Goal: Information Seeking & Learning: Learn about a topic

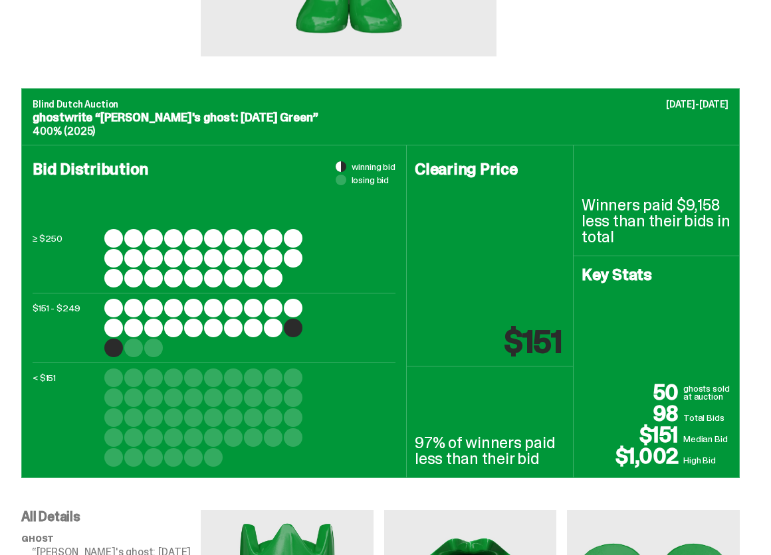
scroll to position [345, 0]
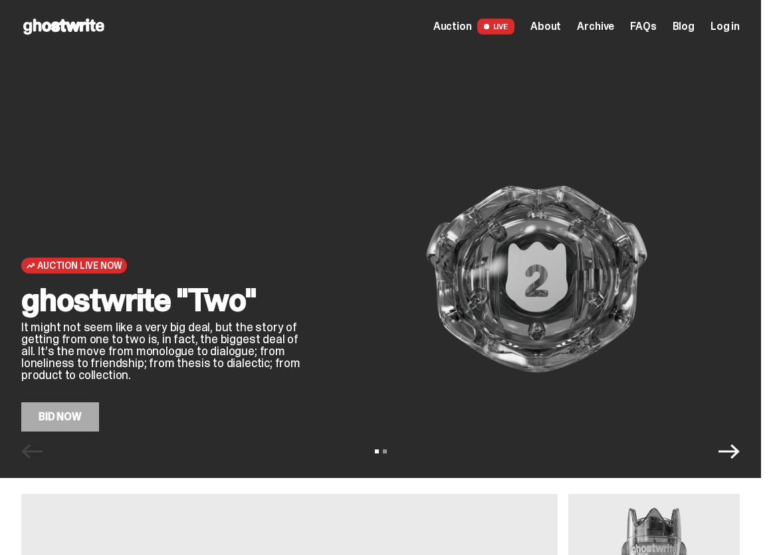
click at [611, 22] on span "Archive" at bounding box center [595, 26] width 37 height 11
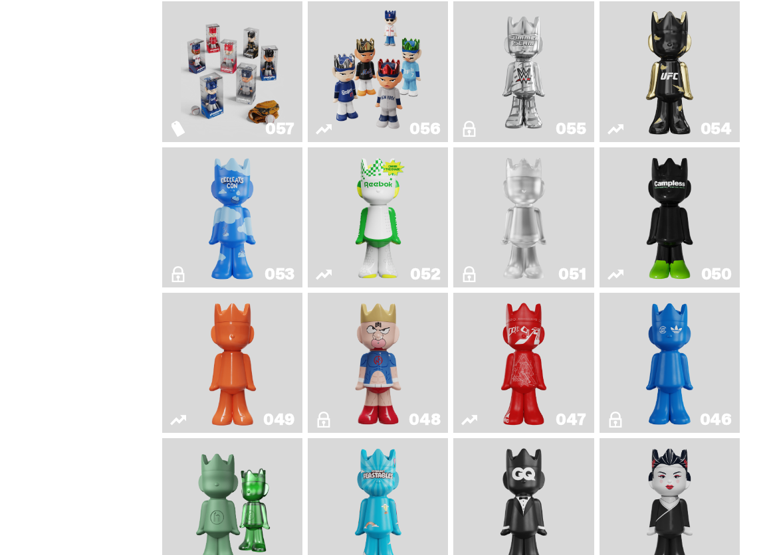
scroll to position [332, 0]
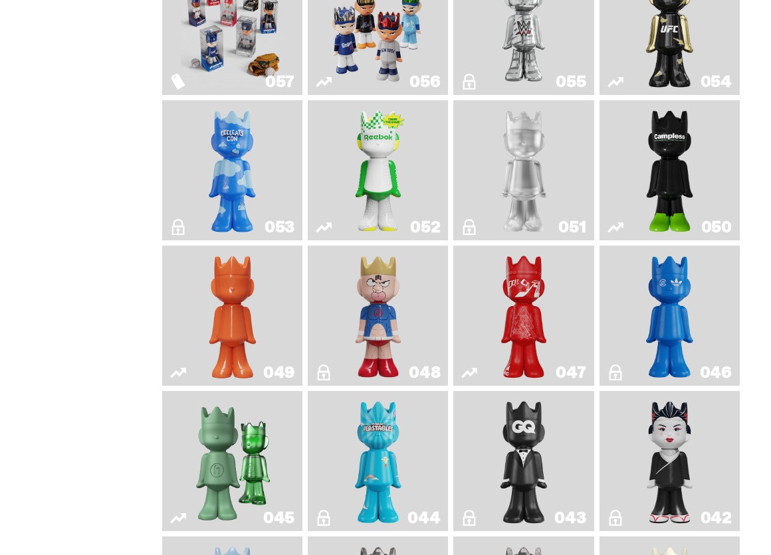
click at [541, 337] on img "Skip" at bounding box center [524, 316] width 56 height 130
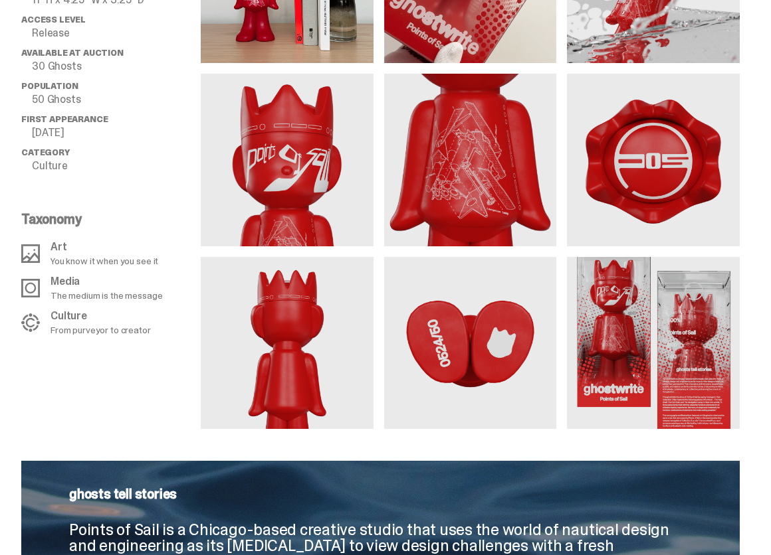
scroll to position [997, 0]
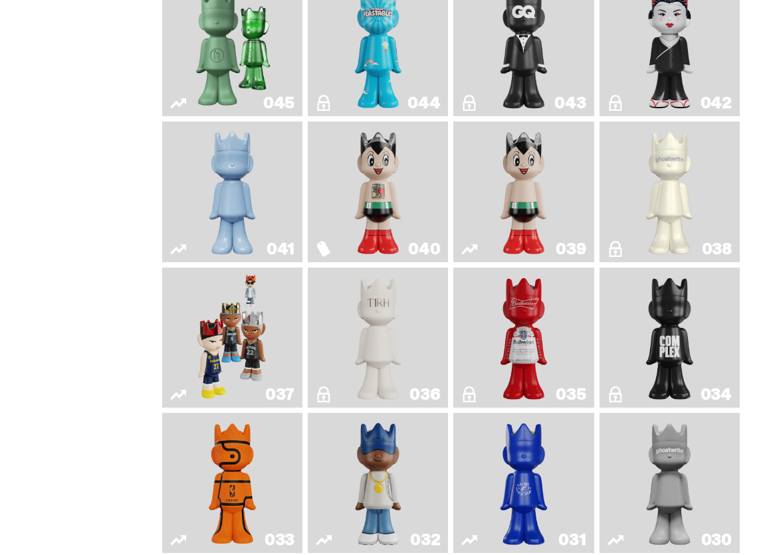
scroll to position [886, 0]
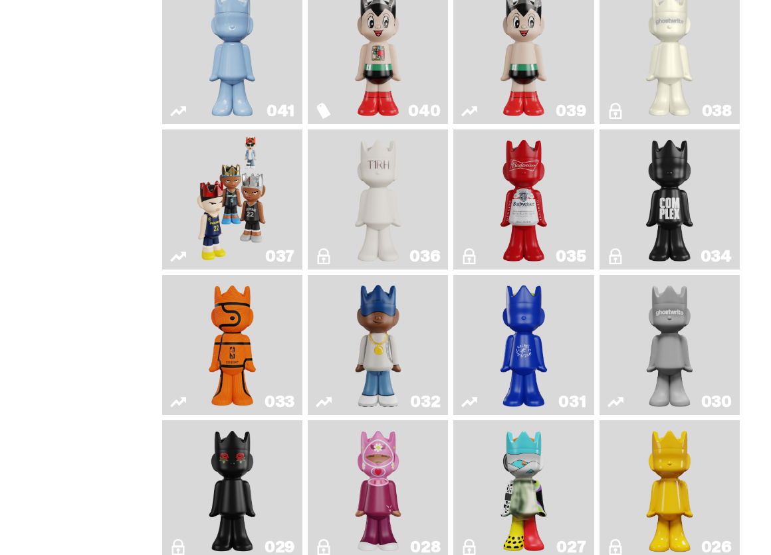
click at [527, 243] on img "The King of ghosts" at bounding box center [524, 200] width 56 height 130
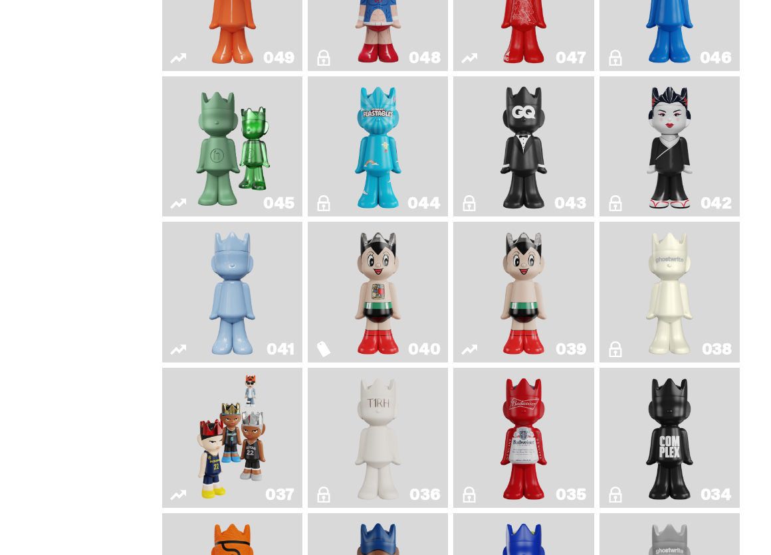
scroll to position [649, 0]
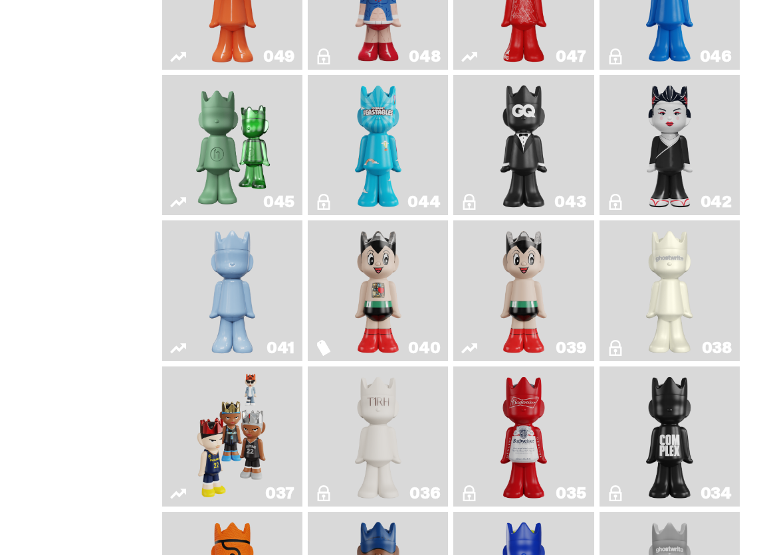
click at [532, 345] on img "Astro Boy" at bounding box center [524, 291] width 56 height 130
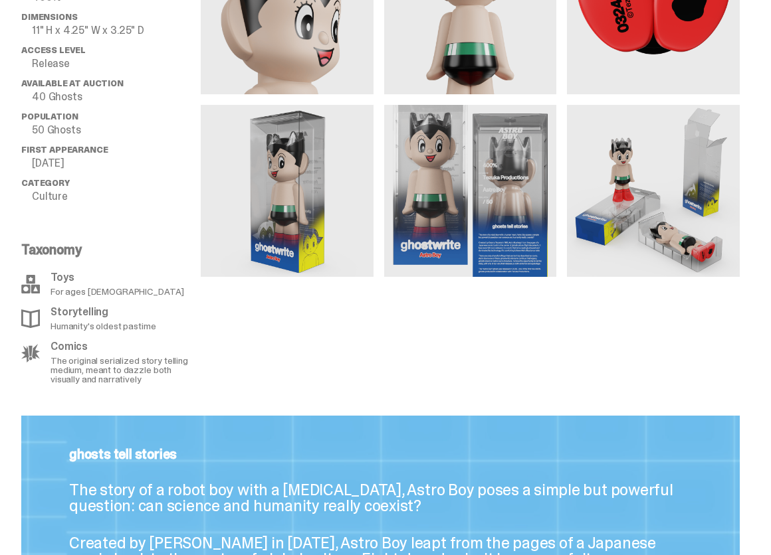
scroll to position [997, 0]
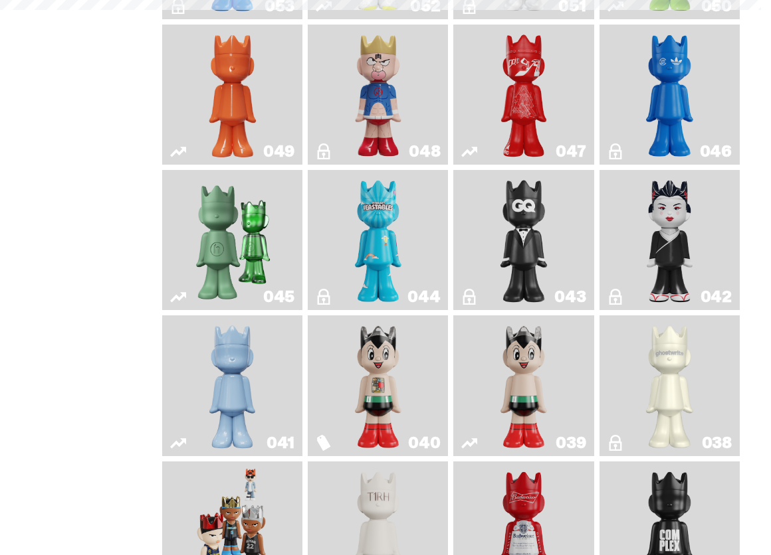
scroll to position [649, 0]
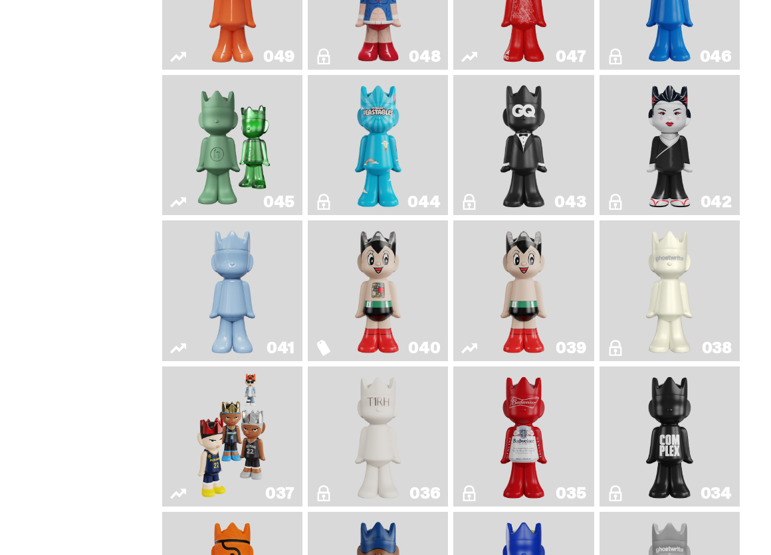
click at [524, 304] on img "Astro Boy" at bounding box center [524, 291] width 56 height 130
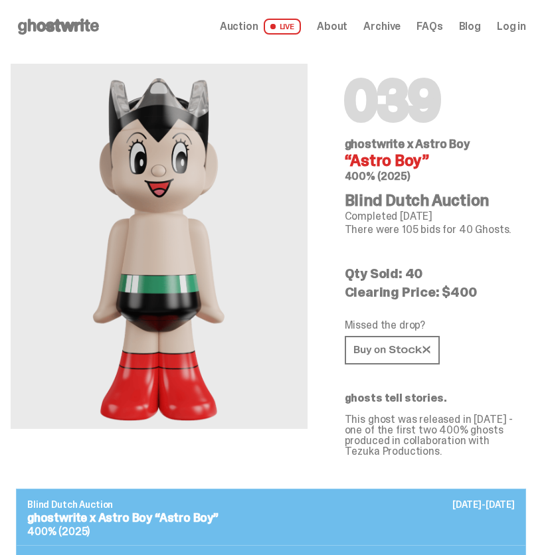
drag, startPoint x: 280, startPoint y: 318, endPoint x: 235, endPoint y: -33, distance: 353.6
click at [391, 23] on span "Archive" at bounding box center [381, 26] width 37 height 11
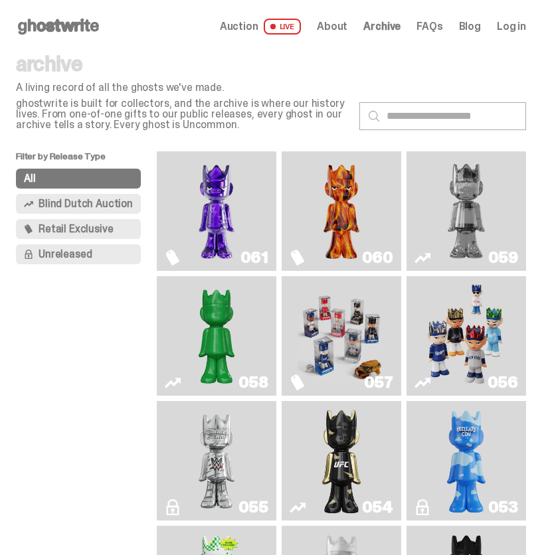
click at [470, 219] on img "Two" at bounding box center [466, 211] width 87 height 109
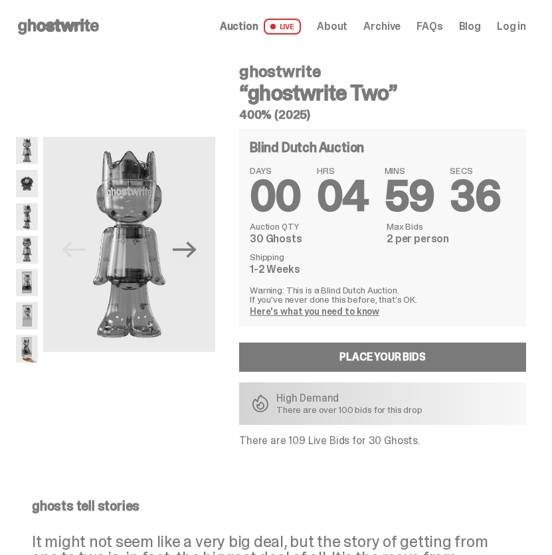
scroll to position [221, 0]
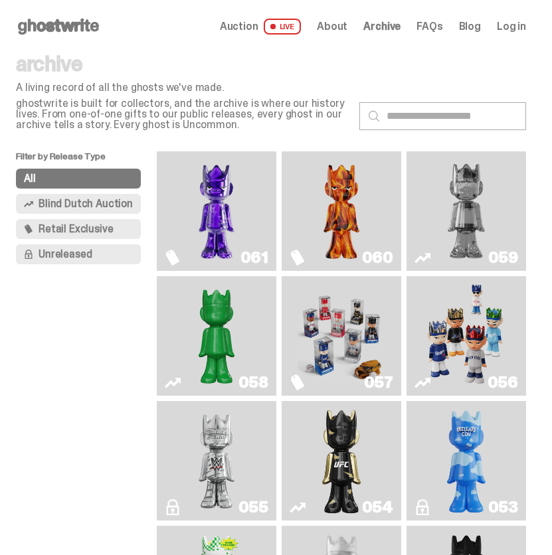
click at [486, 220] on img "Two" at bounding box center [466, 211] width 87 height 109
click at [50, 67] on p "archive" at bounding box center [182, 63] width 333 height 21
click at [70, 66] on p "archive" at bounding box center [182, 63] width 333 height 21
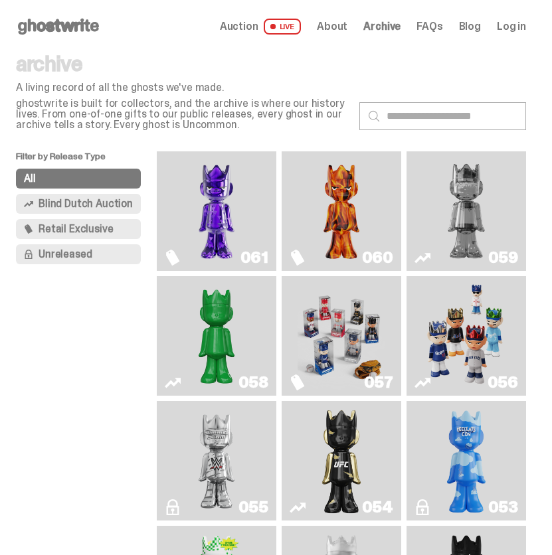
click at [70, 66] on p "archive" at bounding box center [182, 63] width 333 height 21
click at [94, 77] on div "archive A living record of all the ghosts we've made. ghostwrite is built for c…" at bounding box center [182, 91] width 333 height 77
click at [106, 87] on p "A living record of all the ghosts we've made." at bounding box center [182, 87] width 333 height 11
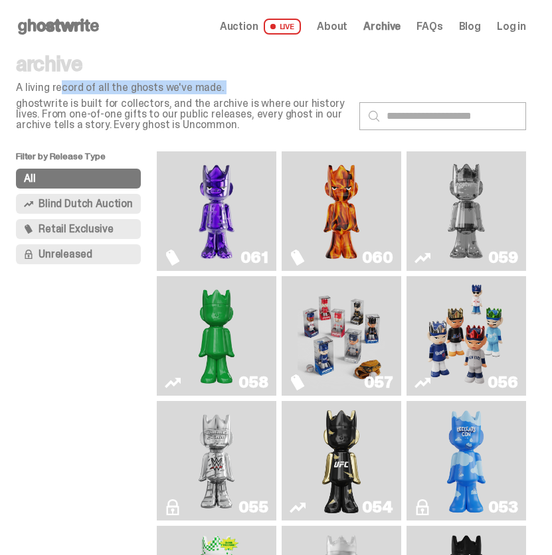
click at [108, 93] on p "A living record of all the ghosts we've made." at bounding box center [182, 87] width 333 height 11
click at [108, 87] on p "A living record of all the ghosts we've made." at bounding box center [182, 87] width 333 height 11
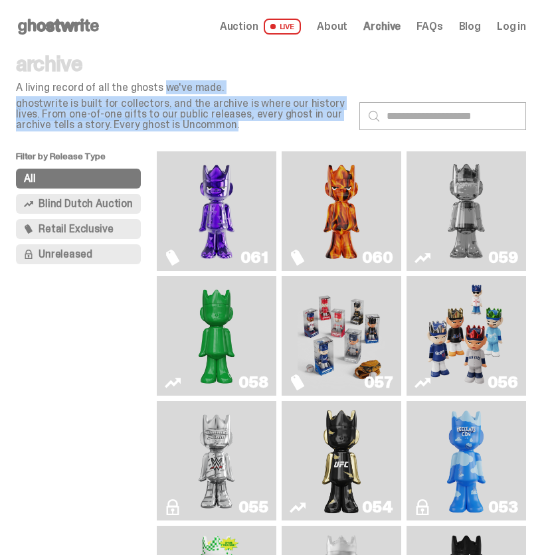
drag, startPoint x: 108, startPoint y: 87, endPoint x: 209, endPoint y: 128, distance: 109.7
click at [209, 128] on div "archive A living record of all the ghosts we've made. ghostwrite is built for c…" at bounding box center [182, 91] width 333 height 77
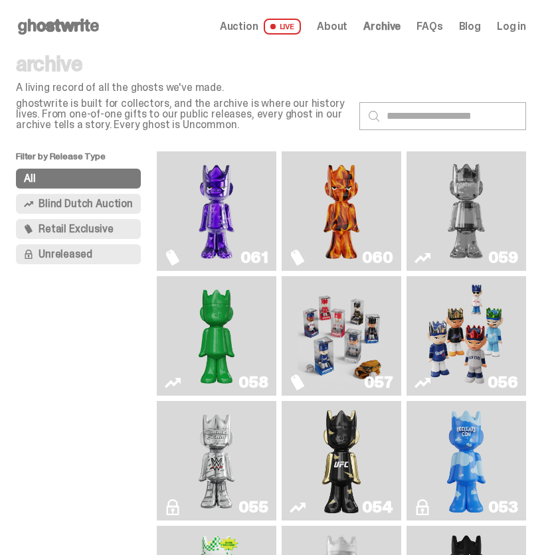
click at [381, 143] on div "archive A living record of all the ghosts we've made. ghostwrite is built for c…" at bounding box center [271, 102] width 510 height 98
drag, startPoint x: 223, startPoint y: 130, endPoint x: 9, endPoint y: 70, distance: 222.0
click at [213, 95] on div "archive A living record of all the ghosts we've made. ghostwrite is built for c…" at bounding box center [182, 91] width 333 height 77
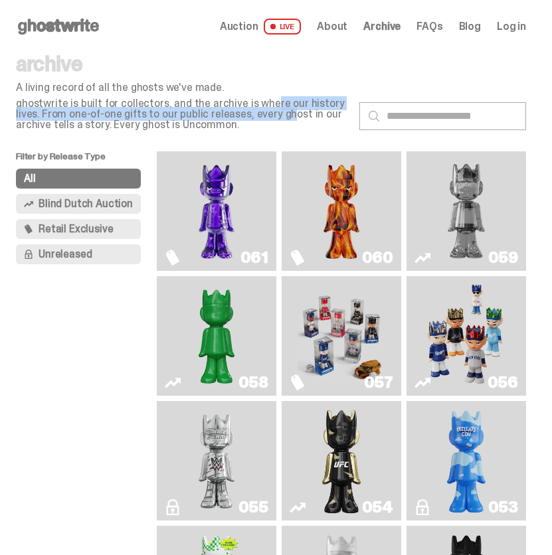
drag, startPoint x: 213, startPoint y: 102, endPoint x: 209, endPoint y: 110, distance: 8.9
click at [209, 110] on p "ghostwrite is built for collectors, and the archive is where our history lives.…" at bounding box center [182, 114] width 333 height 32
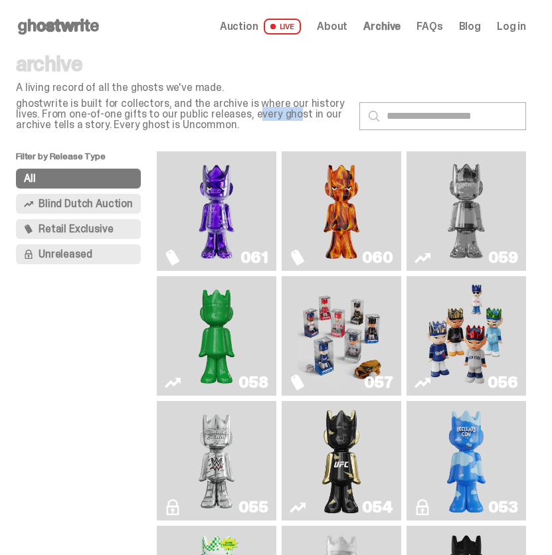
click at [209, 110] on p "ghostwrite is built for collectors, and the archive is where our history lives.…" at bounding box center [182, 114] width 333 height 32
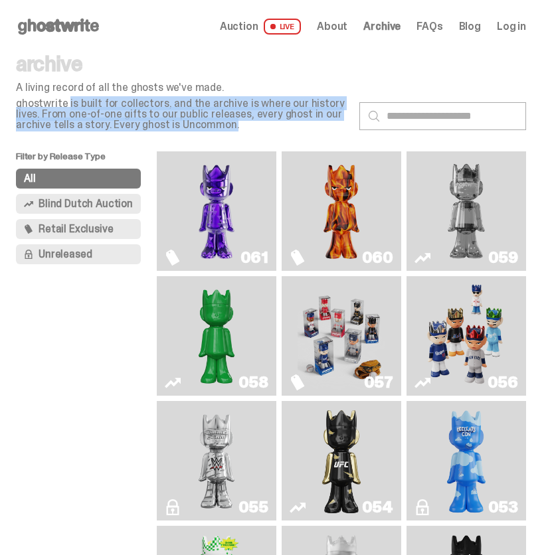
click at [209, 110] on p "ghostwrite is built for collectors, and the archive is where our history lives.…" at bounding box center [182, 114] width 333 height 32
click at [202, 128] on p "ghostwrite is built for collectors, and the archive is where our history lives.…" at bounding box center [182, 114] width 333 height 32
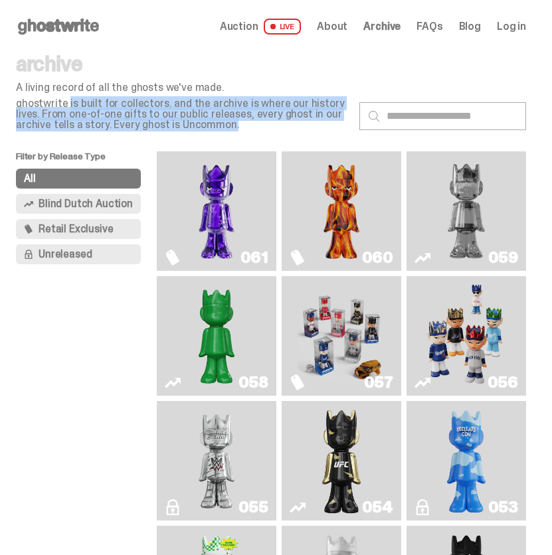
click at [202, 128] on p "ghostwrite is built for collectors, and the archive is where our history lives.…" at bounding box center [182, 114] width 333 height 32
click at [89, 94] on div "archive A living record of all the ghosts we've made. ghostwrite is built for c…" at bounding box center [182, 91] width 333 height 77
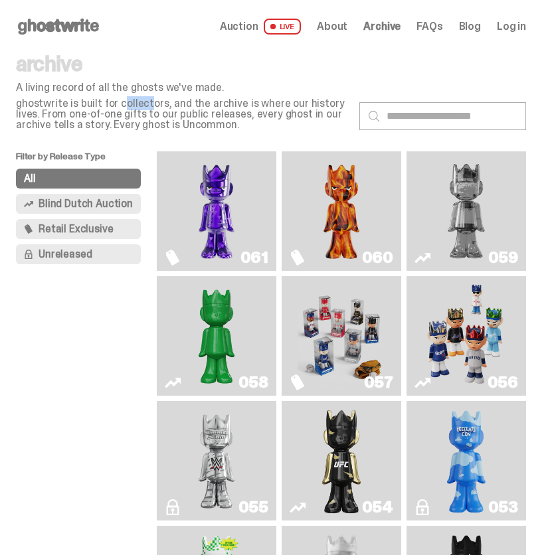
click at [89, 94] on div "archive A living record of all the ghosts we've made. ghostwrite is built for c…" at bounding box center [182, 91] width 333 height 77
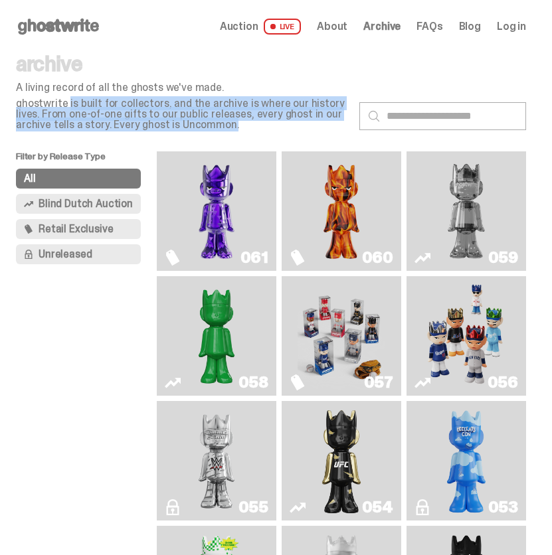
click at [89, 94] on div "archive A living record of all the ghosts we've made. ghostwrite is built for c…" at bounding box center [182, 91] width 333 height 77
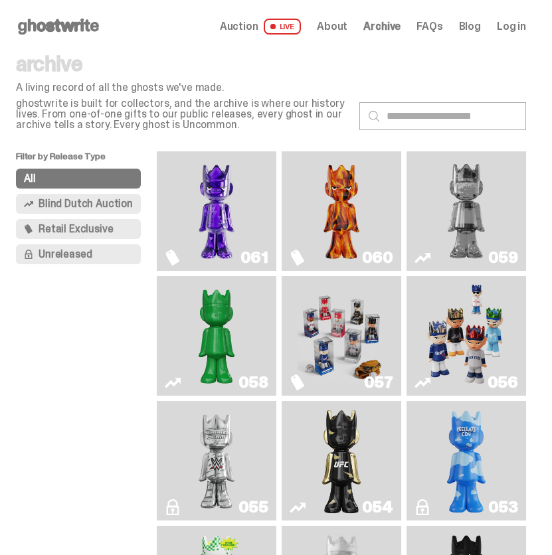
click at [50, 84] on p "A living record of all the ghosts we've made." at bounding box center [182, 87] width 333 height 11
click at [50, 85] on p "A living record of all the ghosts we've made." at bounding box center [182, 87] width 333 height 11
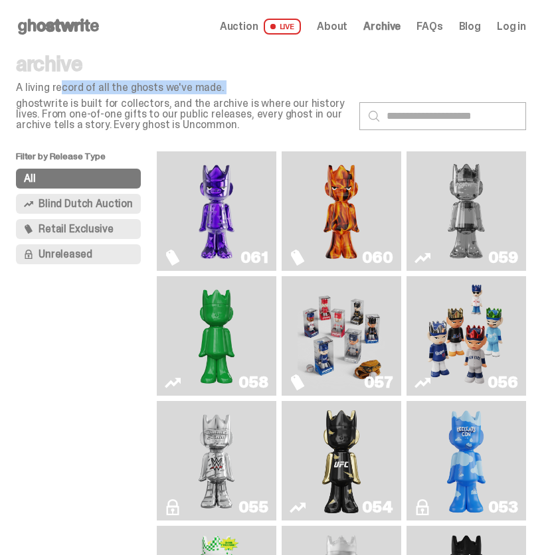
click at [50, 85] on p "A living record of all the ghosts we've made." at bounding box center [182, 87] width 333 height 11
click at [41, 92] on p "A living record of all the ghosts we've made." at bounding box center [182, 87] width 333 height 11
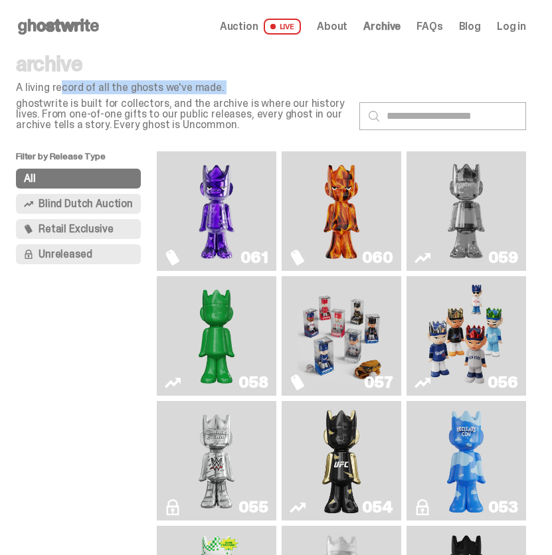
click at [25, 93] on p "A living record of all the ghosts we've made." at bounding box center [182, 87] width 333 height 11
drag, startPoint x: 17, startPoint y: 91, endPoint x: 209, endPoint y: 128, distance: 195.5
click at [209, 128] on div "archive A living record of all the ghosts we've made. ghostwrite is built for c…" at bounding box center [182, 91] width 333 height 77
click at [345, 135] on div "archive A living record of all the ghosts we've made. ghostwrite is built for c…" at bounding box center [271, 102] width 510 height 98
click at [322, 118] on p "ghostwrite is built for collectors, and the archive is where our history lives.…" at bounding box center [182, 114] width 333 height 32
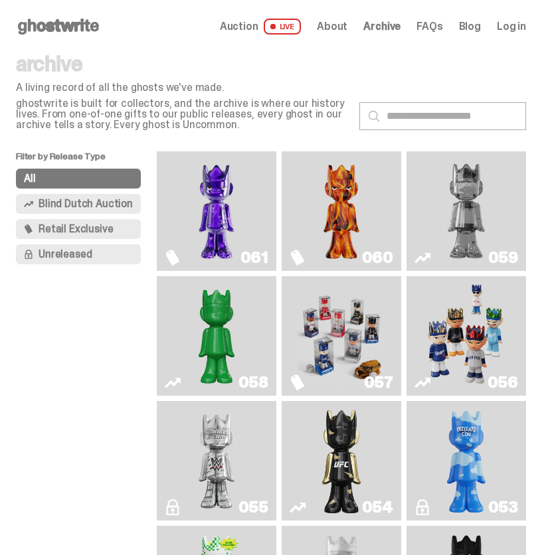
click at [98, 23] on icon at bounding box center [58, 26] width 85 height 21
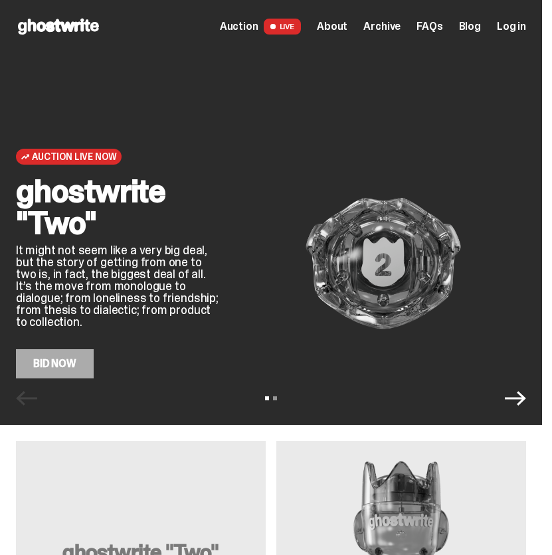
click at [93, 229] on h2 "ghostwrite "Two"" at bounding box center [118, 207] width 204 height 64
click at [423, 316] on img at bounding box center [383, 264] width 285 height 214
click at [90, 370] on link "Bid Now" at bounding box center [55, 364] width 78 height 29
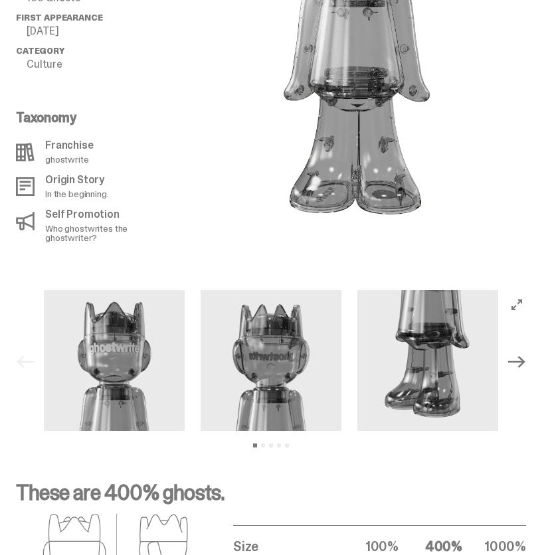
scroll to position [1062, 0]
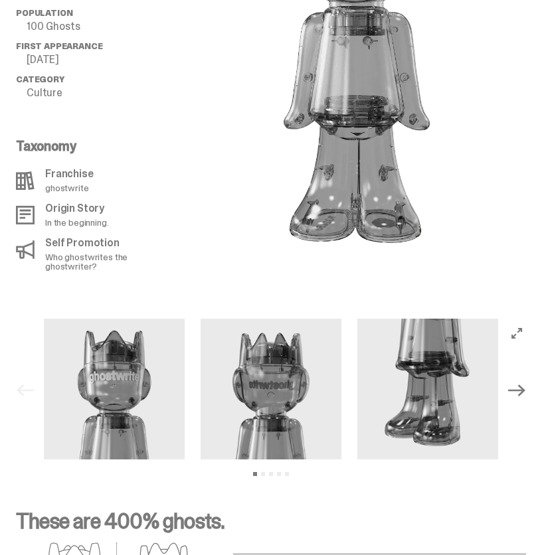
click at [524, 382] on icon "Next" at bounding box center [516, 390] width 17 height 17
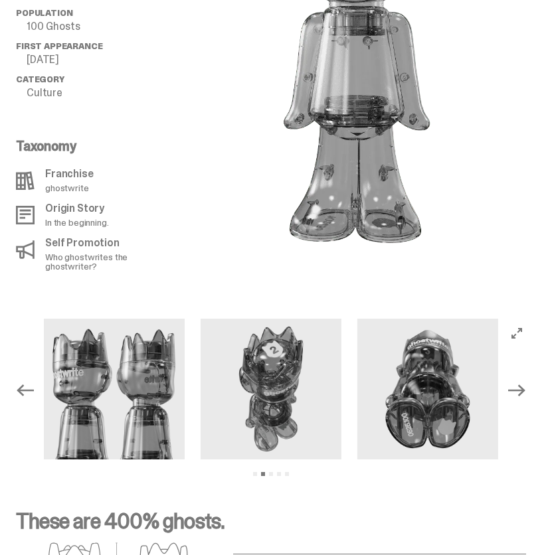
click at [524, 382] on icon "Next" at bounding box center [516, 390] width 17 height 17
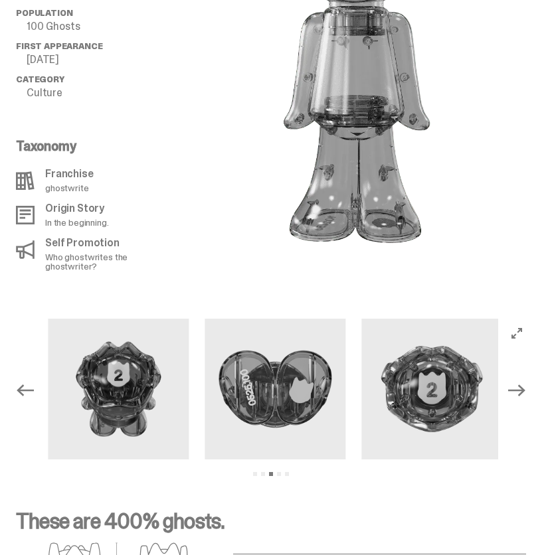
click at [524, 382] on icon "Next" at bounding box center [516, 390] width 17 height 17
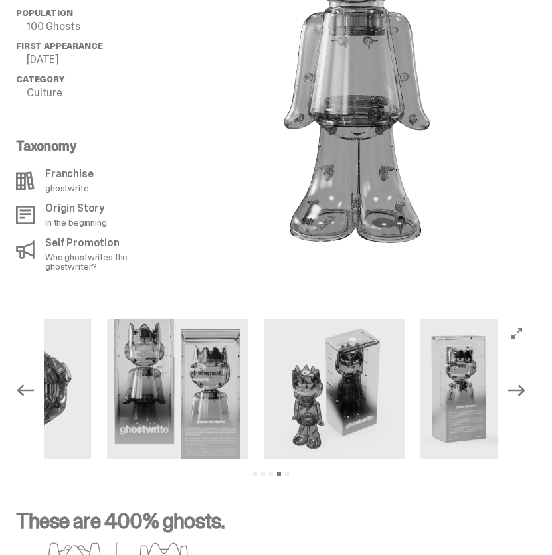
click at [524, 382] on icon "Next" at bounding box center [516, 390] width 17 height 17
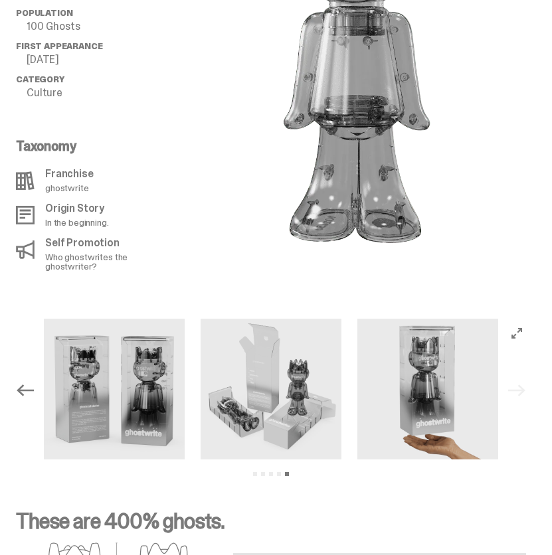
click at [524, 363] on div "Previous Next View slide 1 View slide 2 View slide 3 View slide 4 View slide 5" at bounding box center [271, 391] width 521 height 144
click at [524, 361] on div "Previous Next View slide 1 View slide 2 View slide 3 View slide 4 View slide 5" at bounding box center [271, 391] width 521 height 144
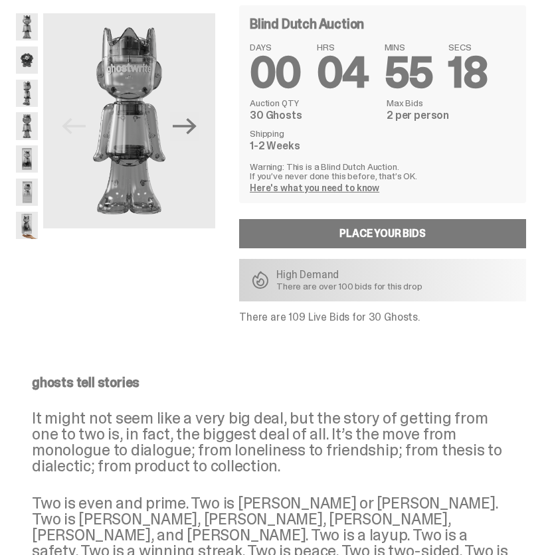
scroll to position [0, 0]
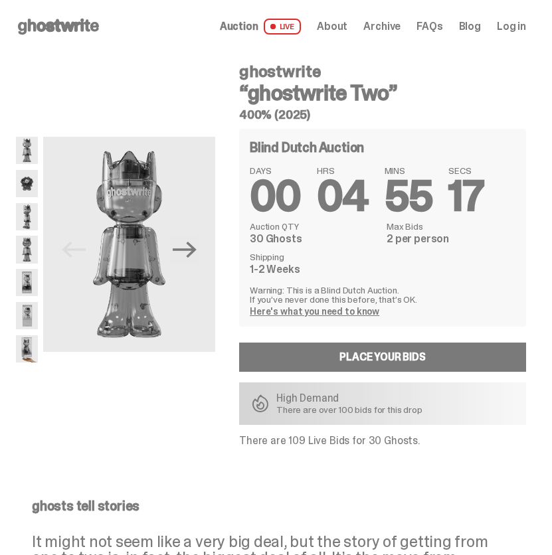
click at [66, 29] on use at bounding box center [58, 27] width 81 height 16
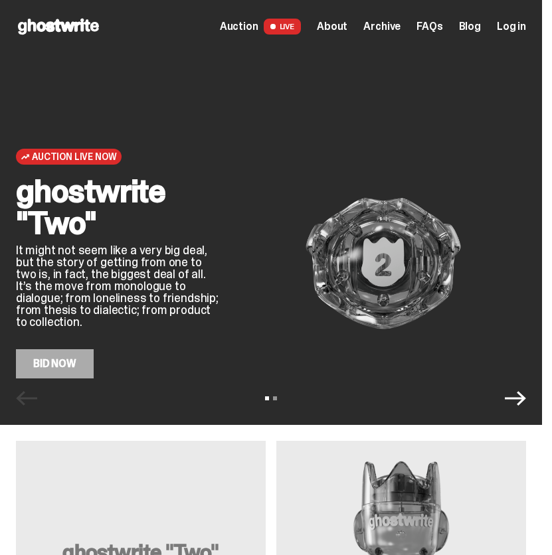
click at [91, 225] on h2 "ghostwrite "Two"" at bounding box center [118, 207] width 204 height 64
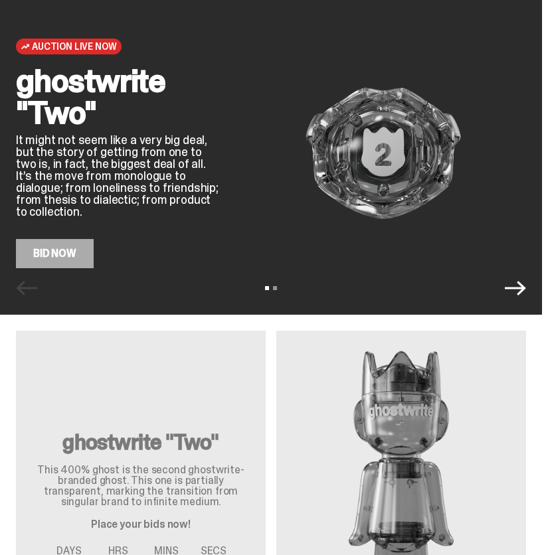
click at [506, 300] on div "Auction Live Now ghostwrite "Two" It might not seem like a very big deal, but t…" at bounding box center [271, 102] width 542 height 425
click at [524, 295] on icon "Next" at bounding box center [515, 288] width 21 height 21
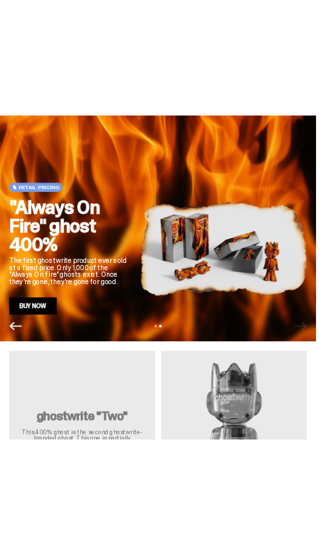
scroll to position [0, 0]
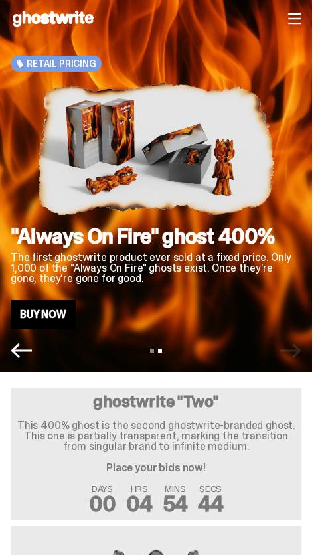
click at [38, 68] on span "Retail Pricing" at bounding box center [62, 63] width 70 height 11
click at [302, 21] on icon "button" at bounding box center [294, 18] width 13 height 13
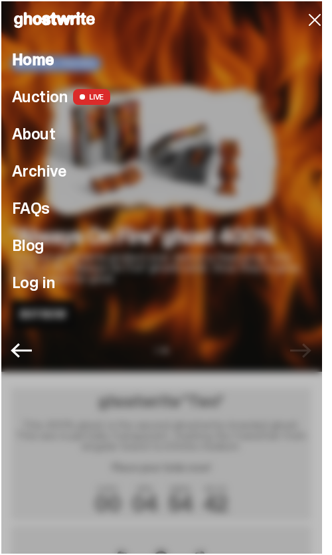
click at [308, 21] on icon "button" at bounding box center [314, 19] width 21 height 21
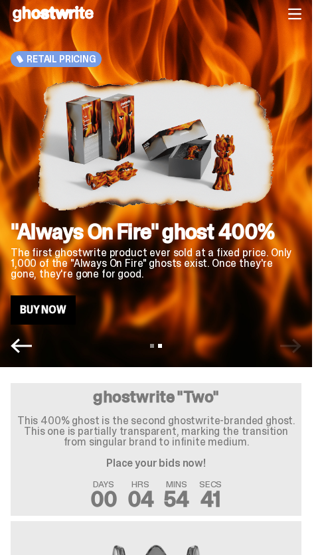
scroll to position [110, 0]
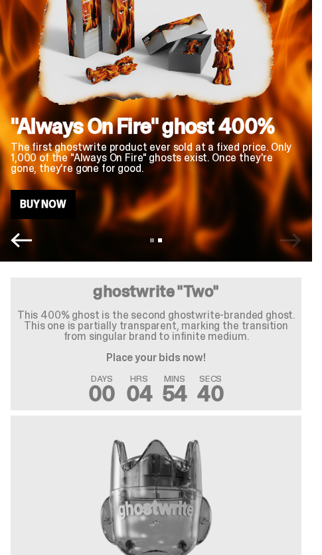
click at [148, 316] on p "This 400% ghost is the second ghostwrite-branded ghost. This one is partially t…" at bounding box center [156, 326] width 280 height 32
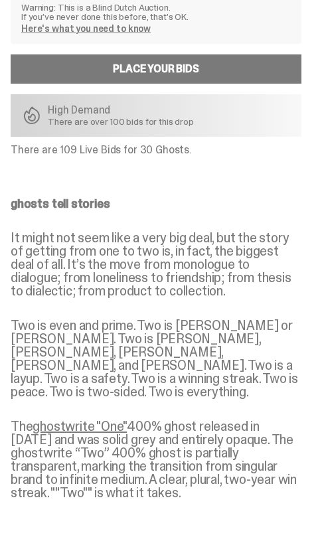
scroll to position [553, 0]
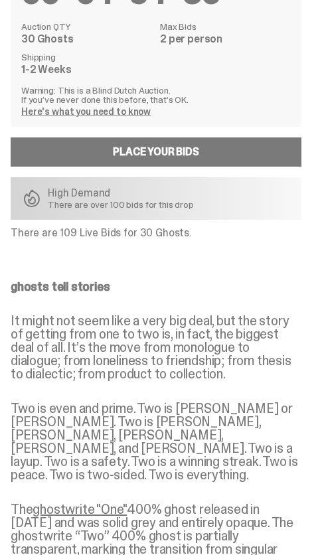
click at [91, 201] on p "There are over 100 bids for this drop" at bounding box center [121, 204] width 146 height 9
click at [83, 196] on p "High Demand" at bounding box center [121, 193] width 146 height 11
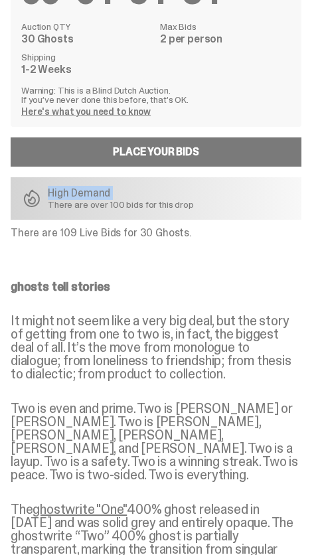
click at [83, 196] on p "High Demand" at bounding box center [121, 193] width 146 height 11
click at [59, 197] on p "High Demand" at bounding box center [121, 193] width 146 height 11
drag, startPoint x: 59, startPoint y: 197, endPoint x: 191, endPoint y: 208, distance: 132.0
click at [191, 208] on div "High Demand There are over 100 bids for this drop" at bounding box center [156, 198] width 291 height 43
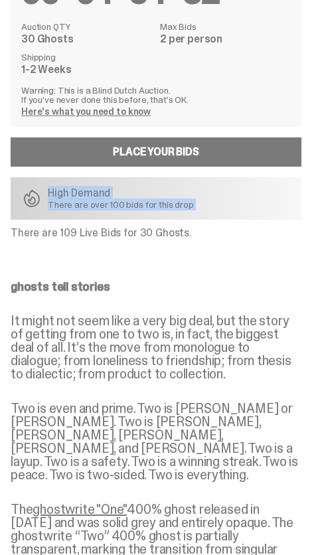
click at [191, 208] on div "High Demand There are over 100 bids for this drop" at bounding box center [156, 198] width 291 height 43
drag, startPoint x: 187, startPoint y: 207, endPoint x: 82, endPoint y: 207, distance: 105.6
click at [82, 207] on p "There are over 100 bids for this drop" at bounding box center [121, 204] width 146 height 9
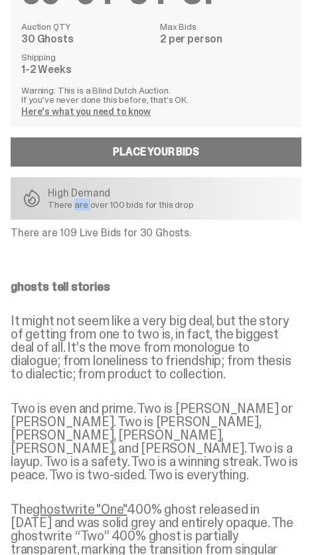
click at [82, 207] on p "There are over 100 bids for this drop" at bounding box center [121, 204] width 146 height 9
click at [73, 200] on p "There are over 100 bids for this drop" at bounding box center [121, 204] width 146 height 9
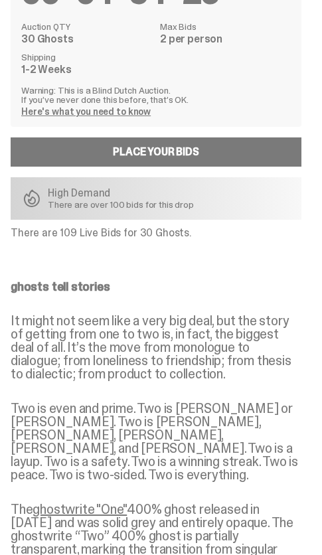
click at [64, 194] on p "High Demand" at bounding box center [121, 193] width 146 height 11
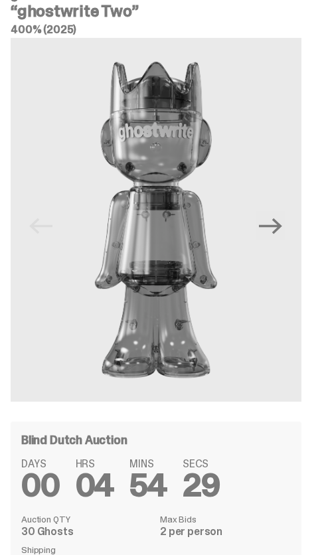
scroll to position [0, 0]
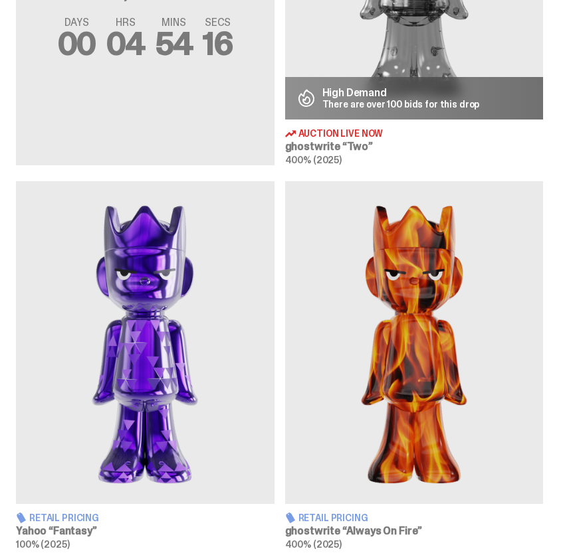
scroll to position [691, 0]
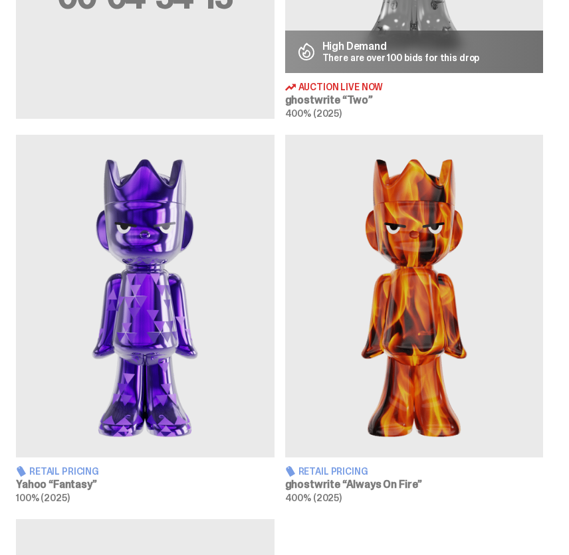
click at [435, 304] on img at bounding box center [414, 296] width 258 height 323
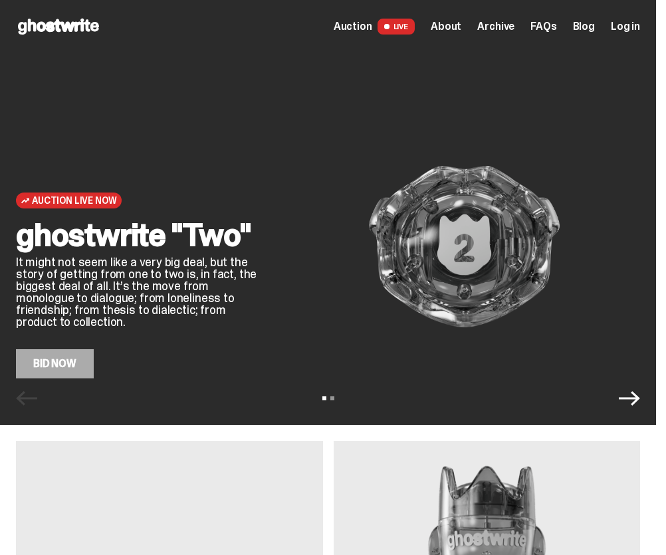
click at [514, 30] on span "Archive" at bounding box center [495, 26] width 37 height 11
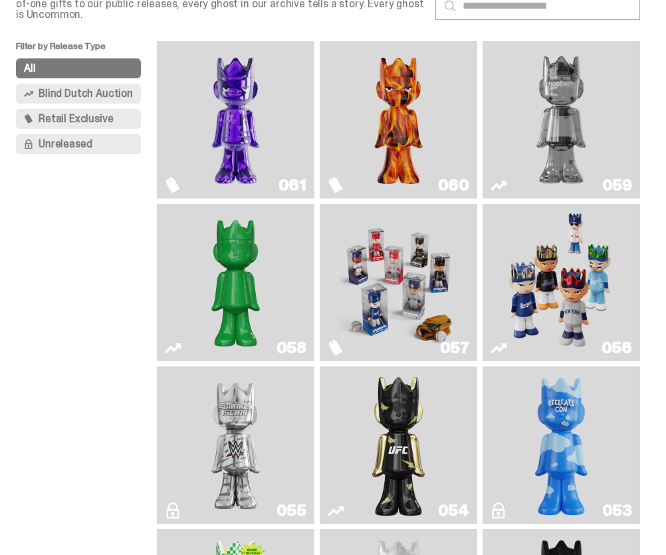
scroll to position [221, 0]
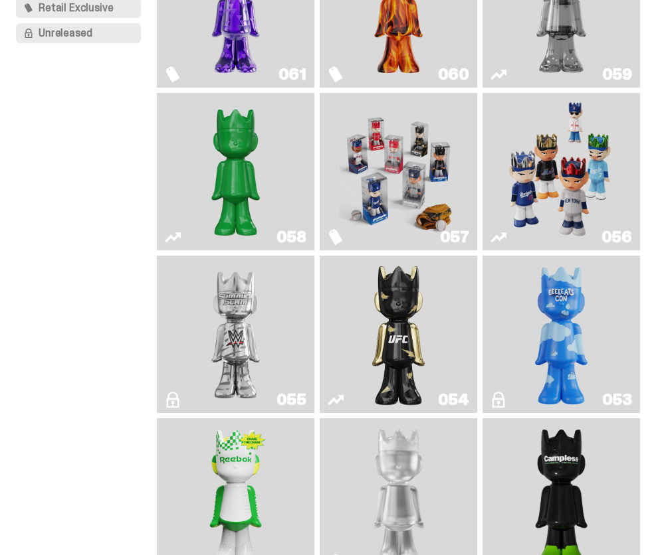
click at [369, 343] on img "Ruby" at bounding box center [398, 334] width 63 height 147
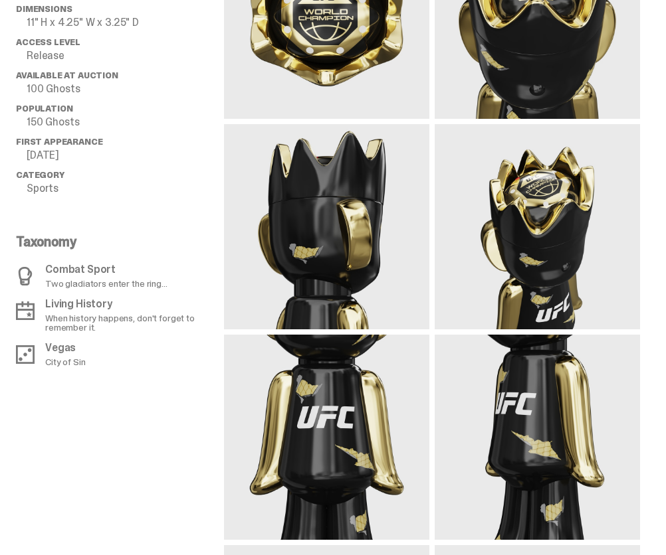
scroll to position [1329, 0]
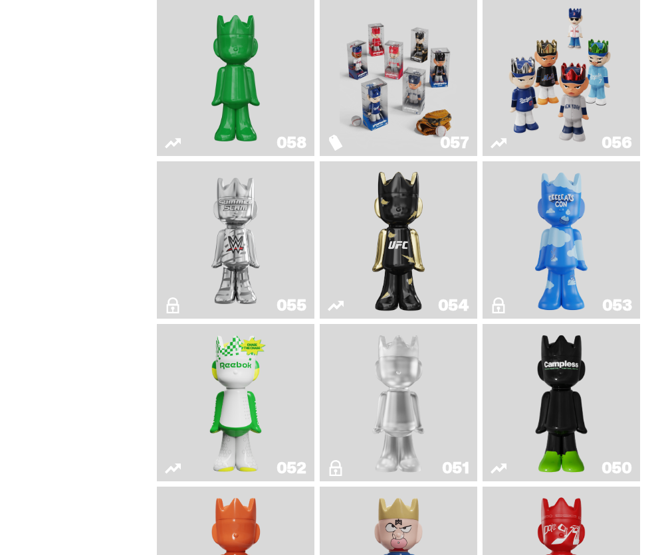
scroll to position [443, 0]
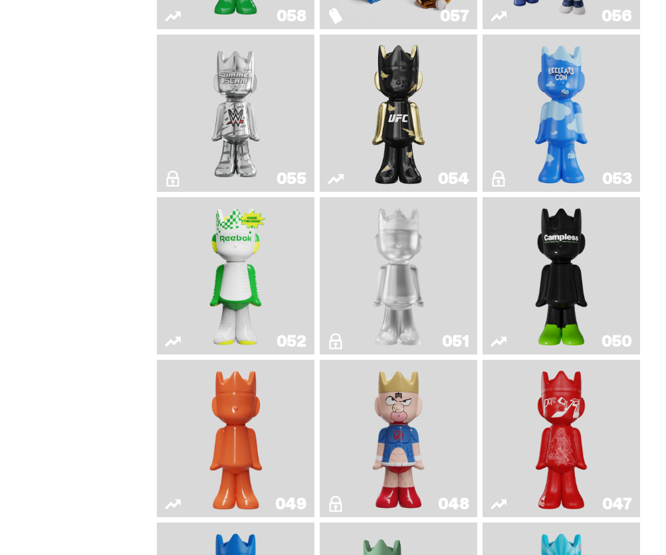
click at [568, 278] on img "Campless" at bounding box center [561, 276] width 63 height 147
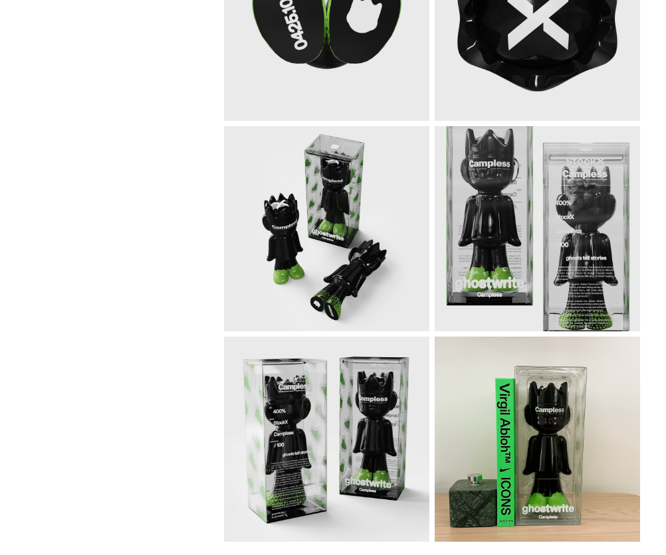
scroll to position [1772, 0]
